Goal: Information Seeking & Learning: Learn about a topic

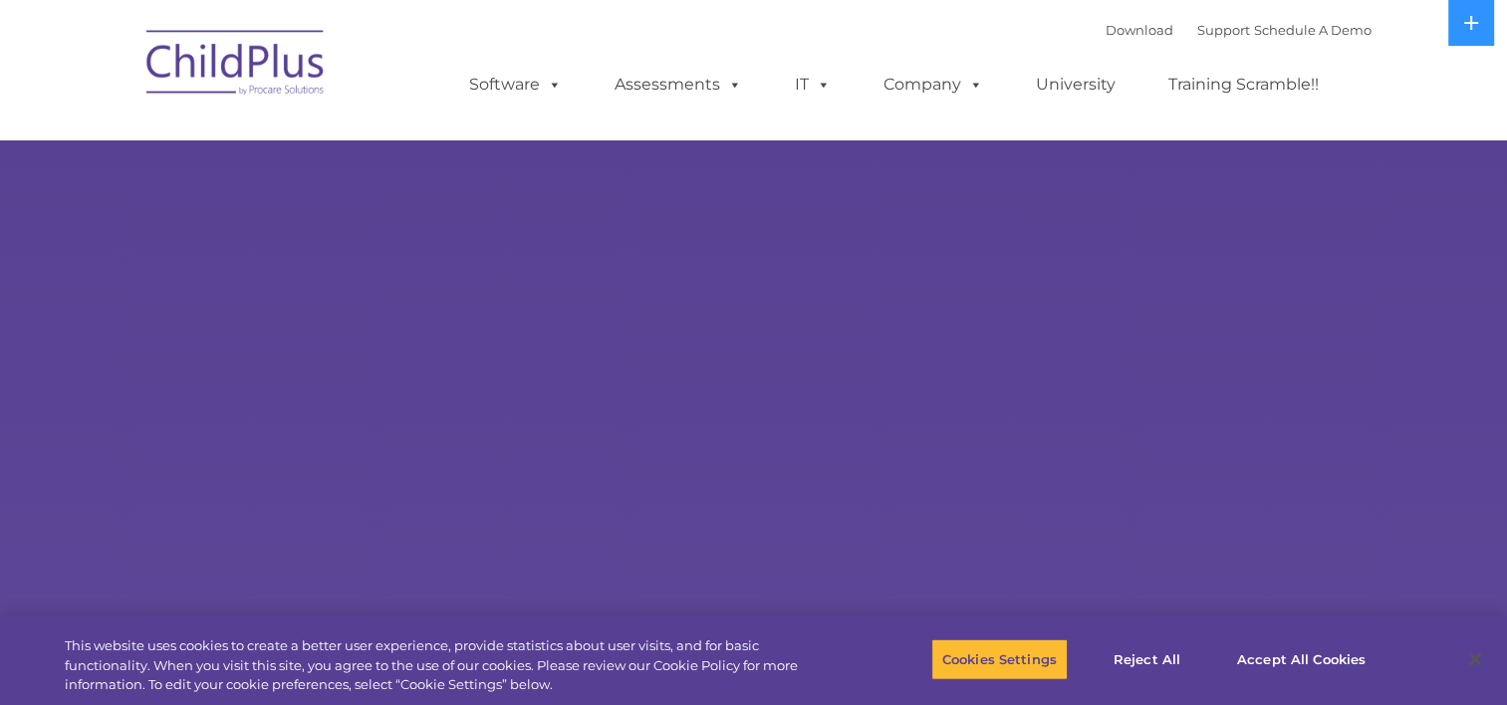
select select "MEDIUM"
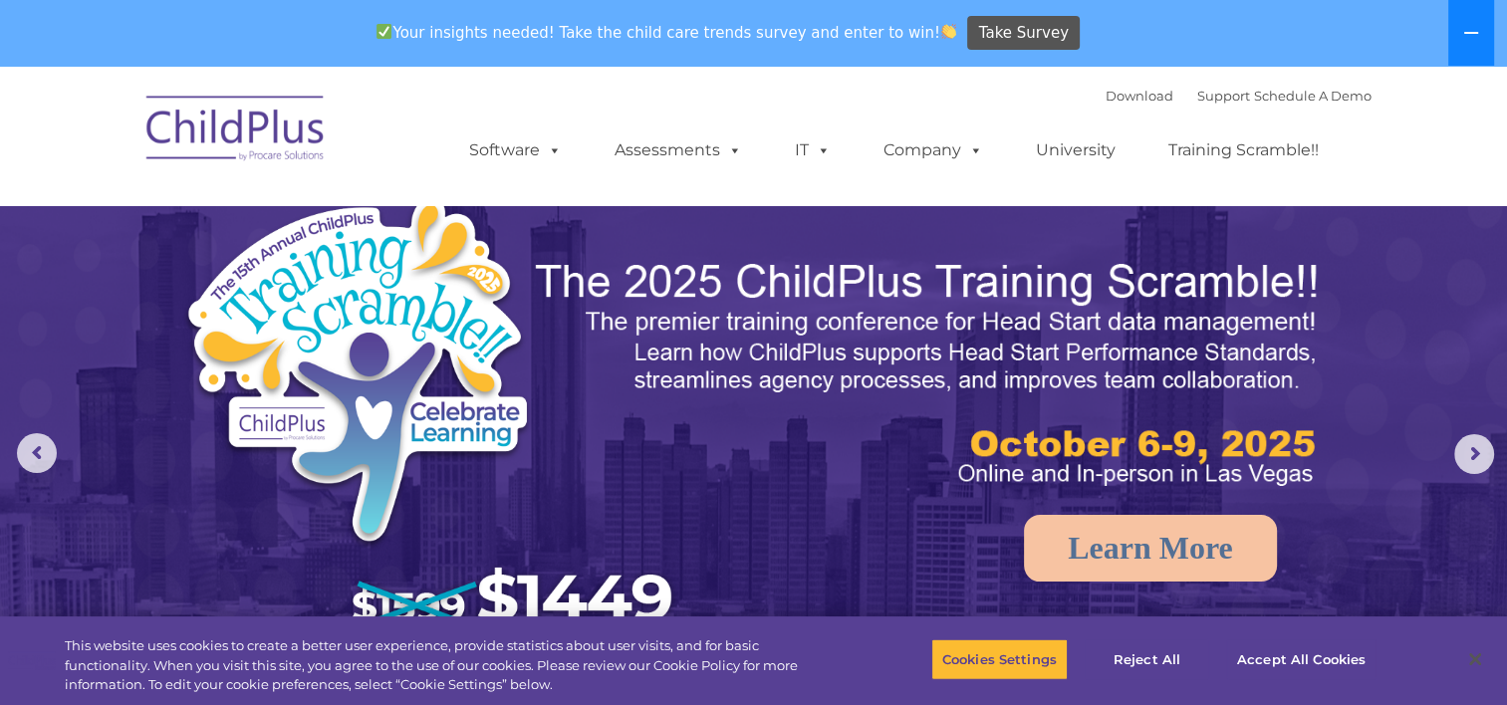
click at [1470, 28] on icon at bounding box center [1471, 33] width 16 height 16
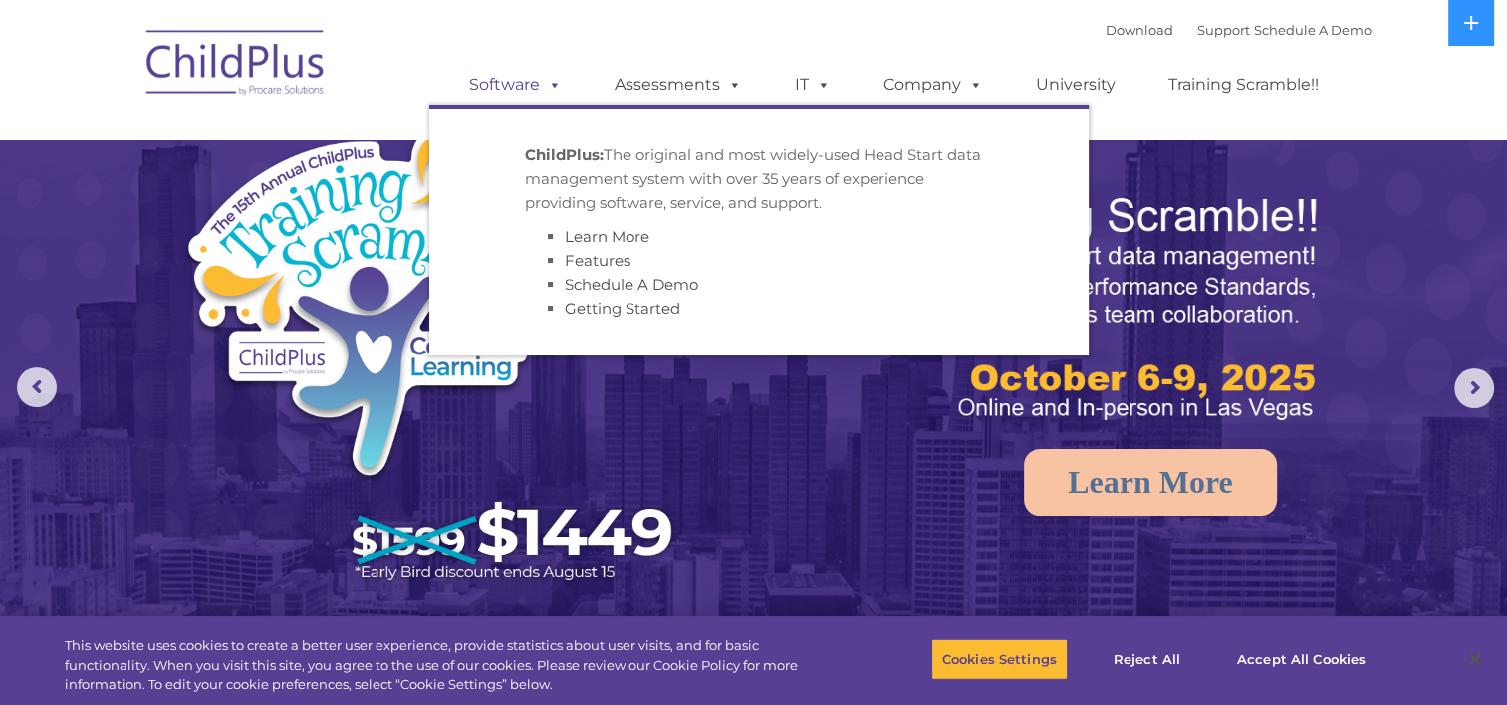
click at [506, 84] on link "Software" at bounding box center [515, 85] width 132 height 40
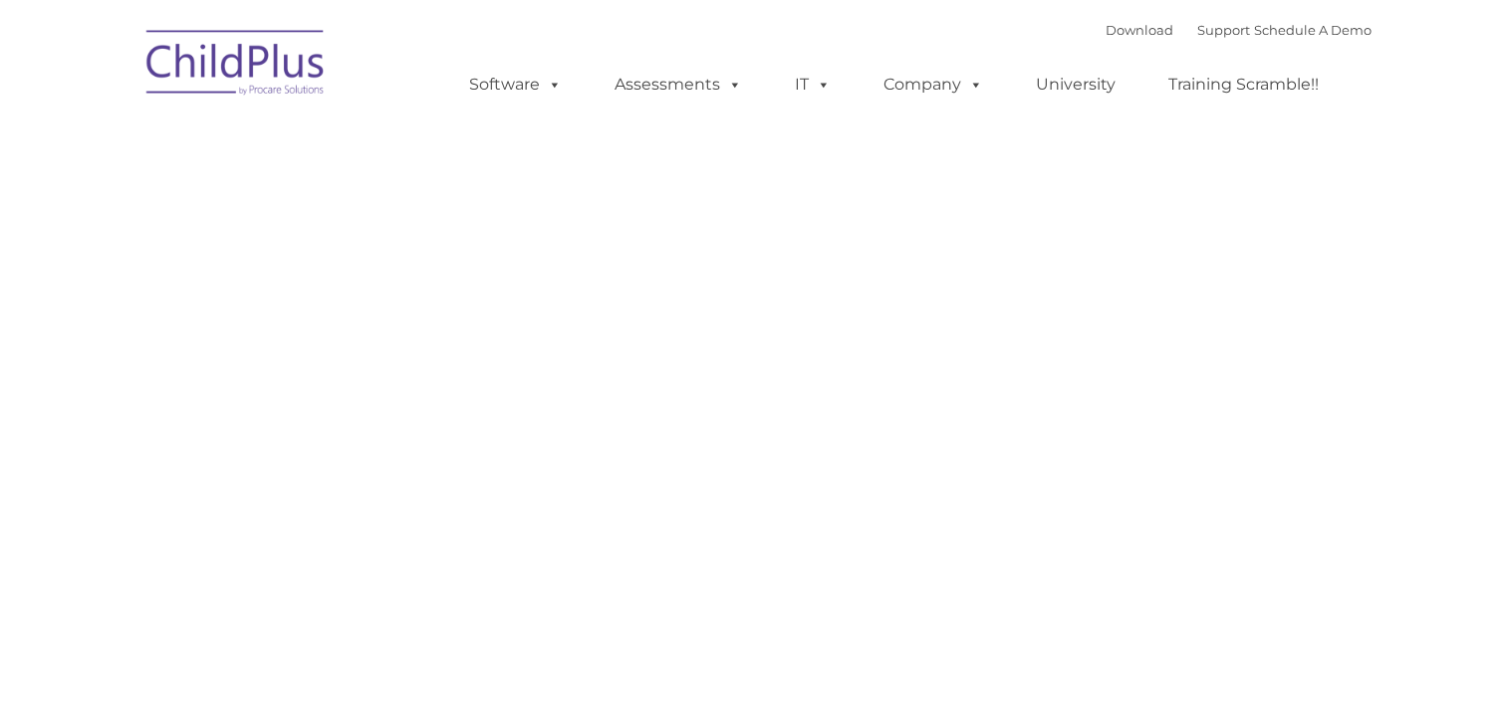
type input ""
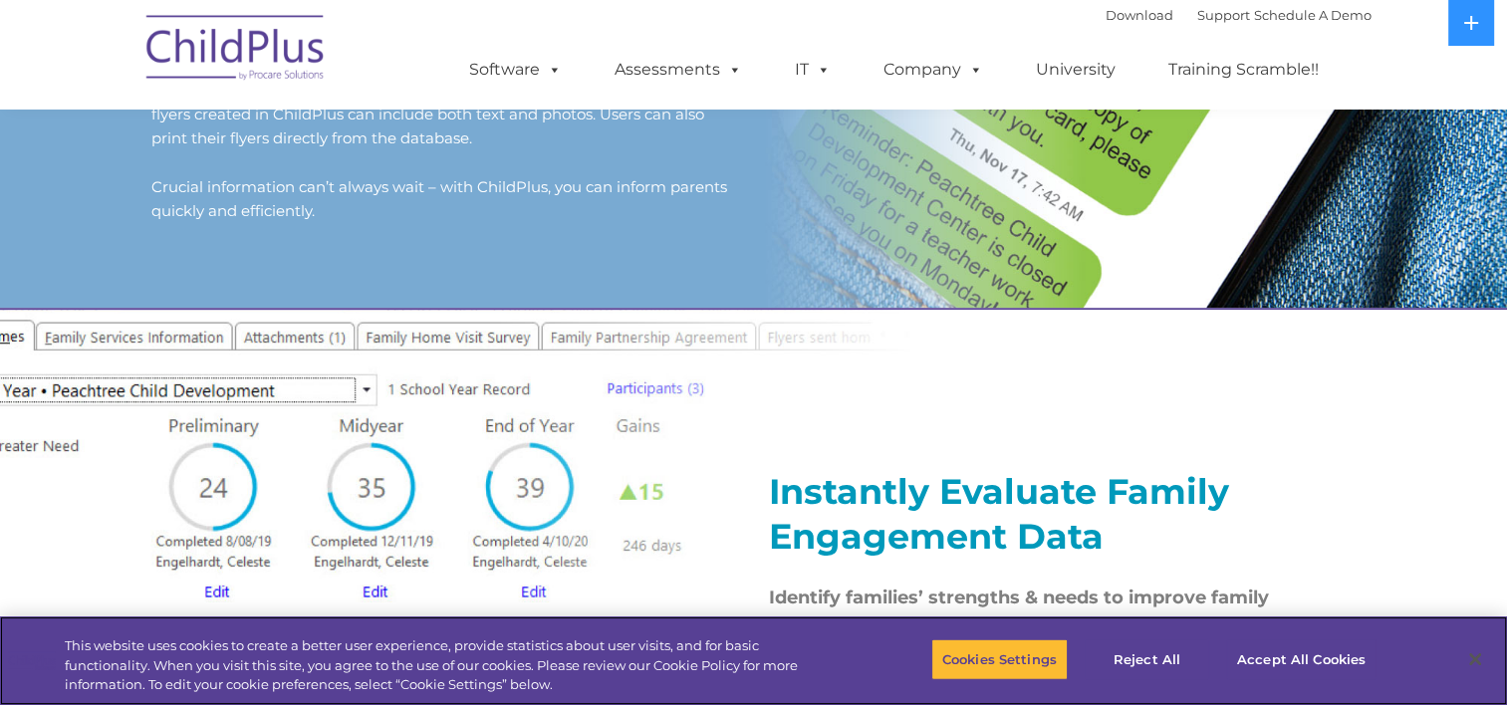
scroll to position [1985, 0]
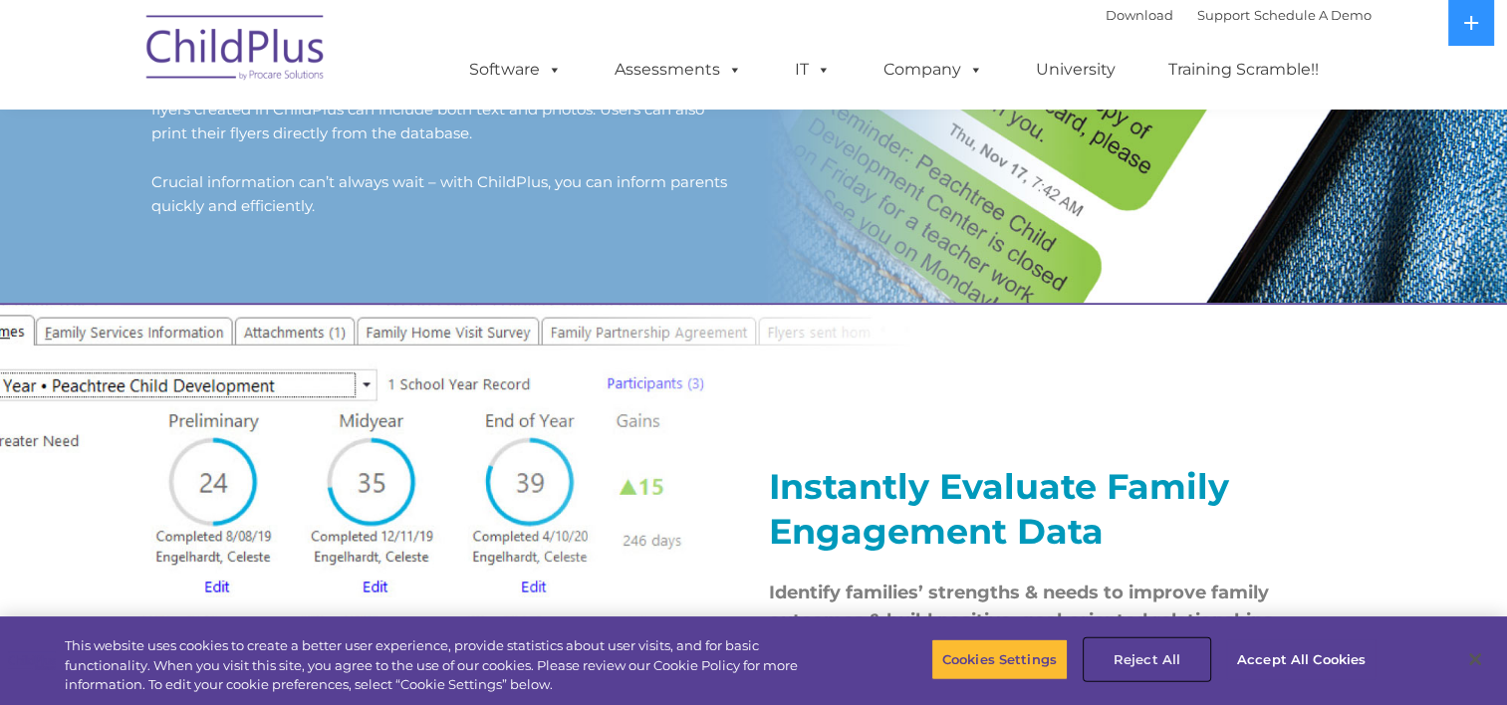
click at [1167, 651] on button "Reject All" at bounding box center [1146, 659] width 124 height 42
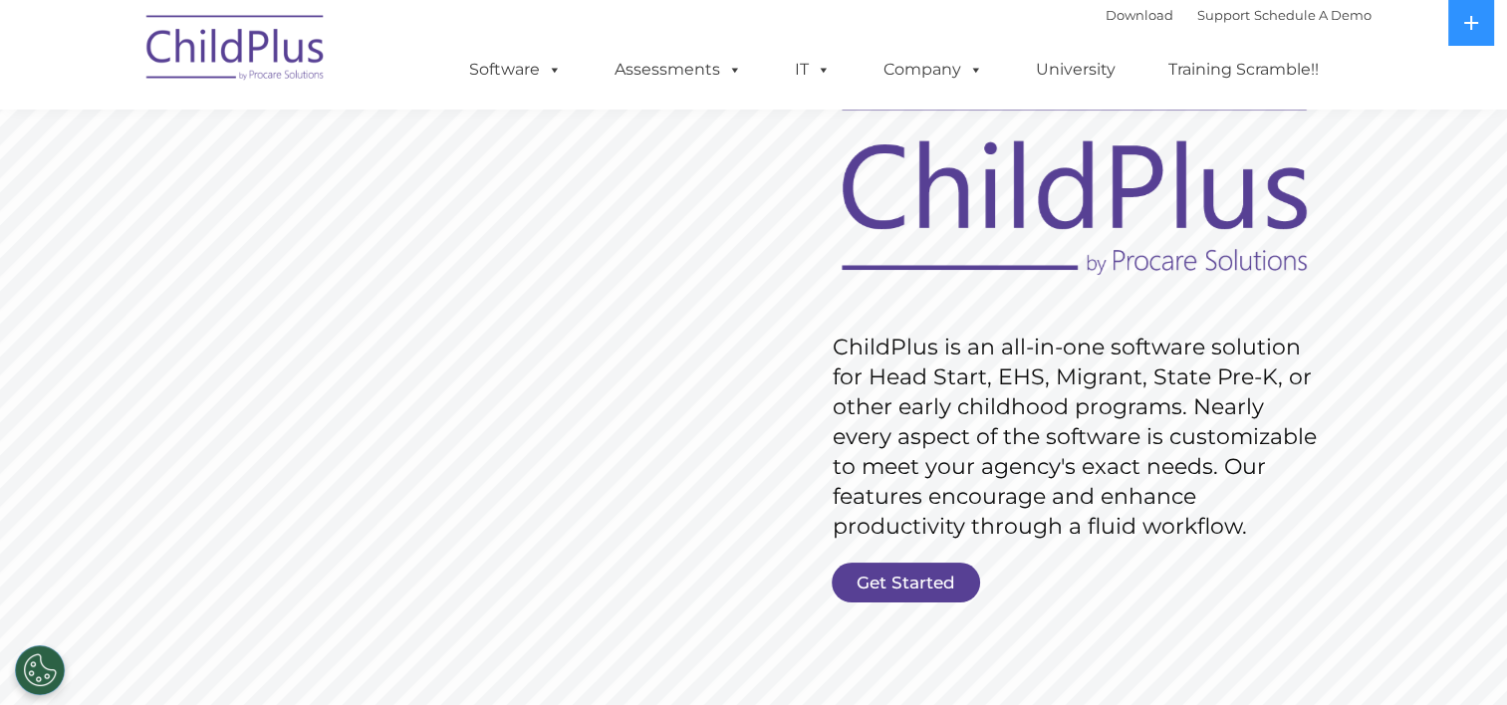
scroll to position [0, 0]
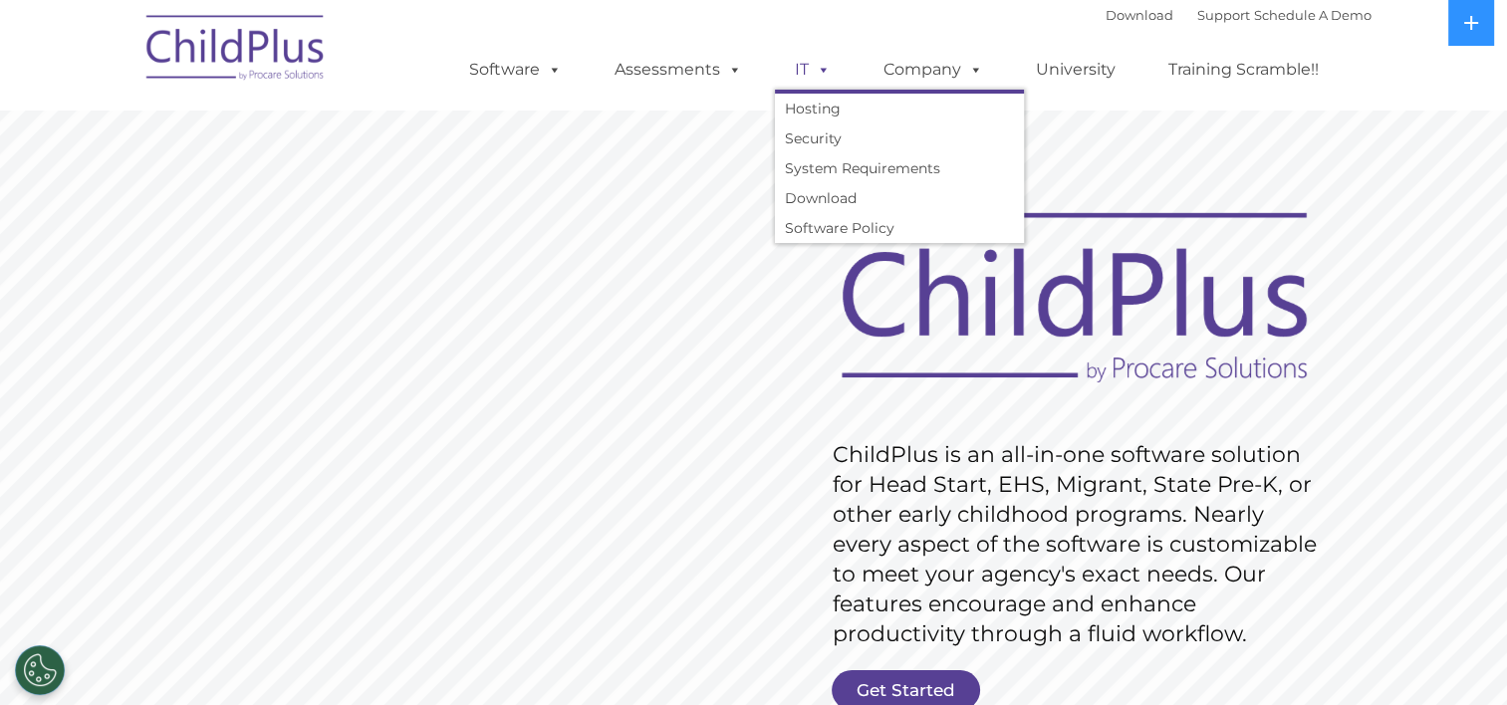
click at [821, 65] on span at bounding box center [820, 69] width 22 height 19
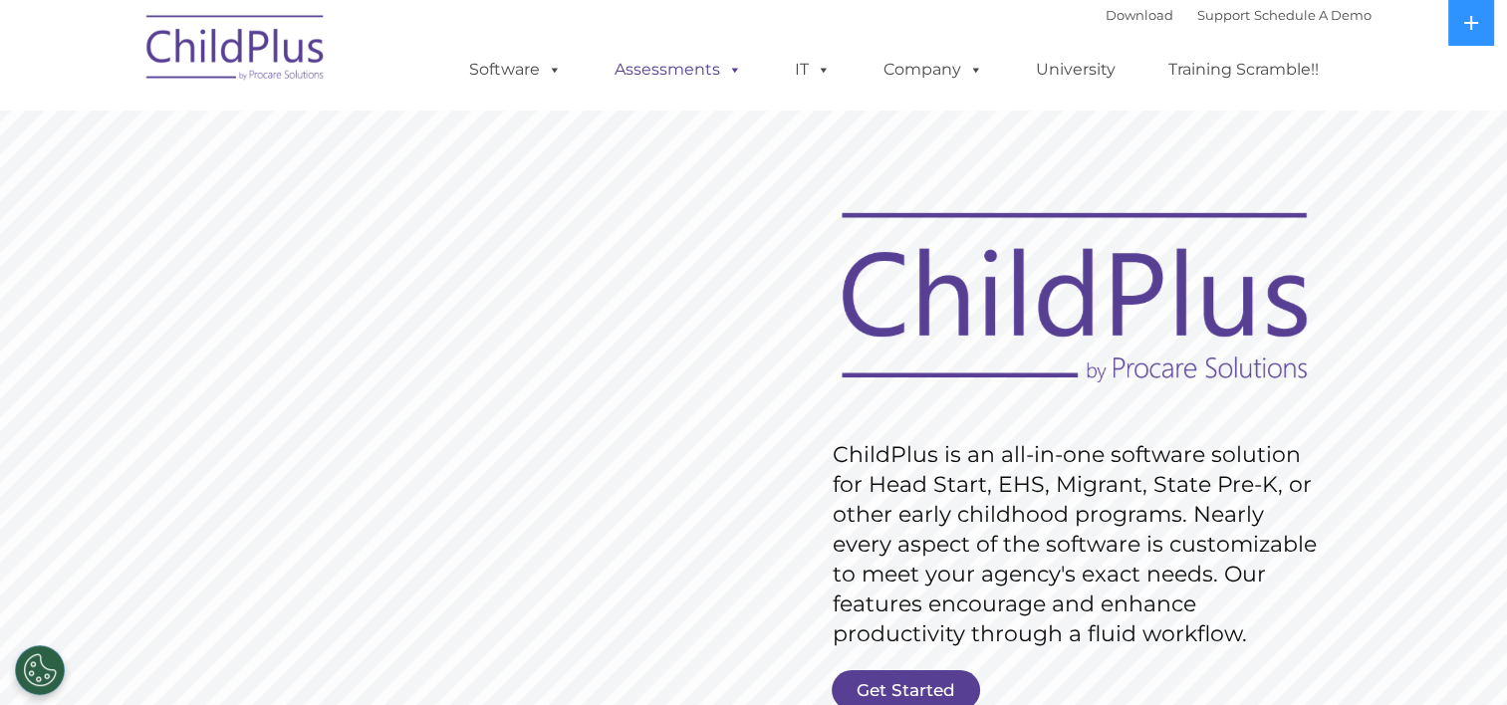
click at [703, 80] on link "Assessments" at bounding box center [678, 70] width 167 height 40
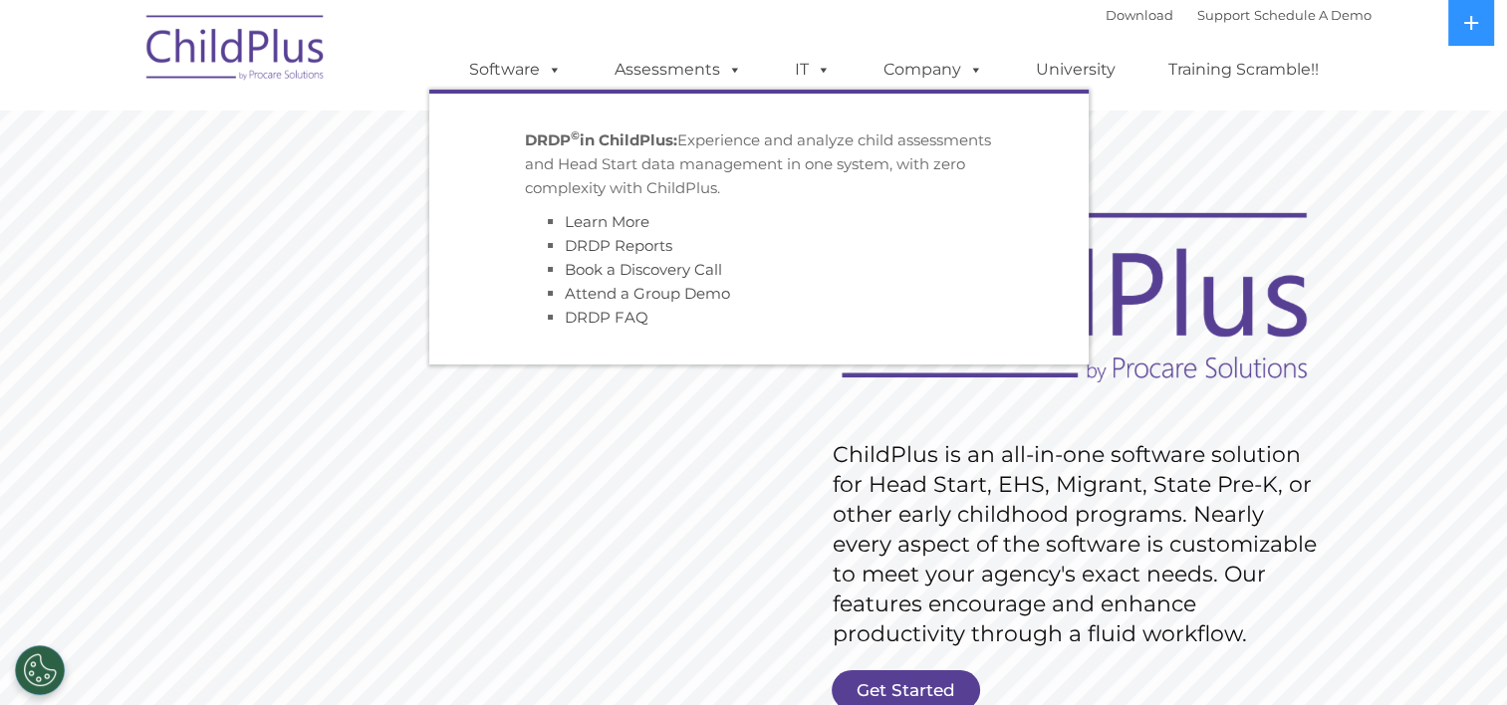
drag, startPoint x: 749, startPoint y: 12, endPoint x: 761, endPoint y: 3, distance: 14.9
click at [749, 12] on div "Download Support | Schedule A Demo  MENU MENU Software ChildPlus: The original…" at bounding box center [900, 55] width 942 height 110
